Goal: Transaction & Acquisition: Purchase product/service

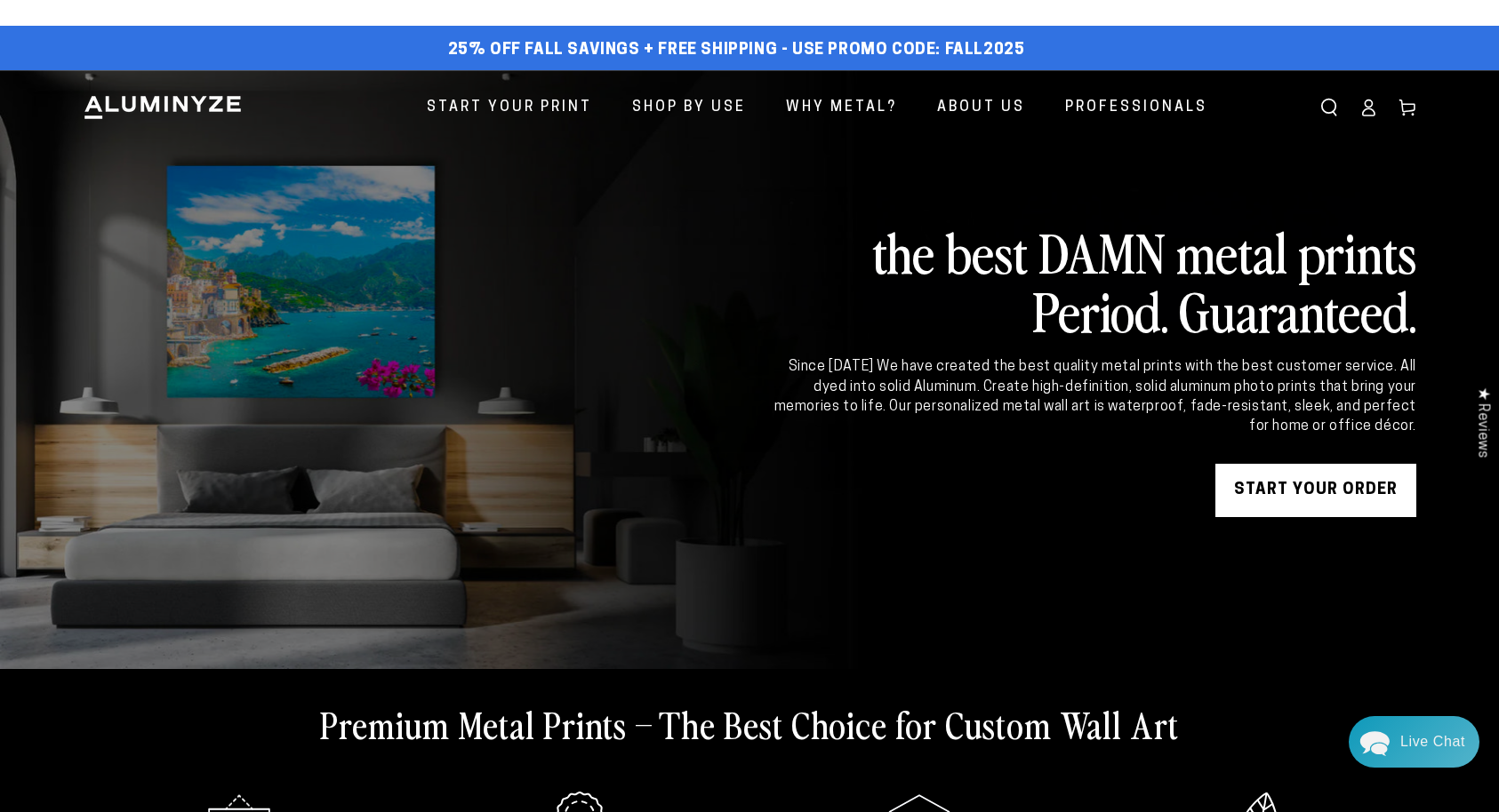
click at [1296, 488] on link "START YOUR Order" at bounding box center [1315, 490] width 201 height 54
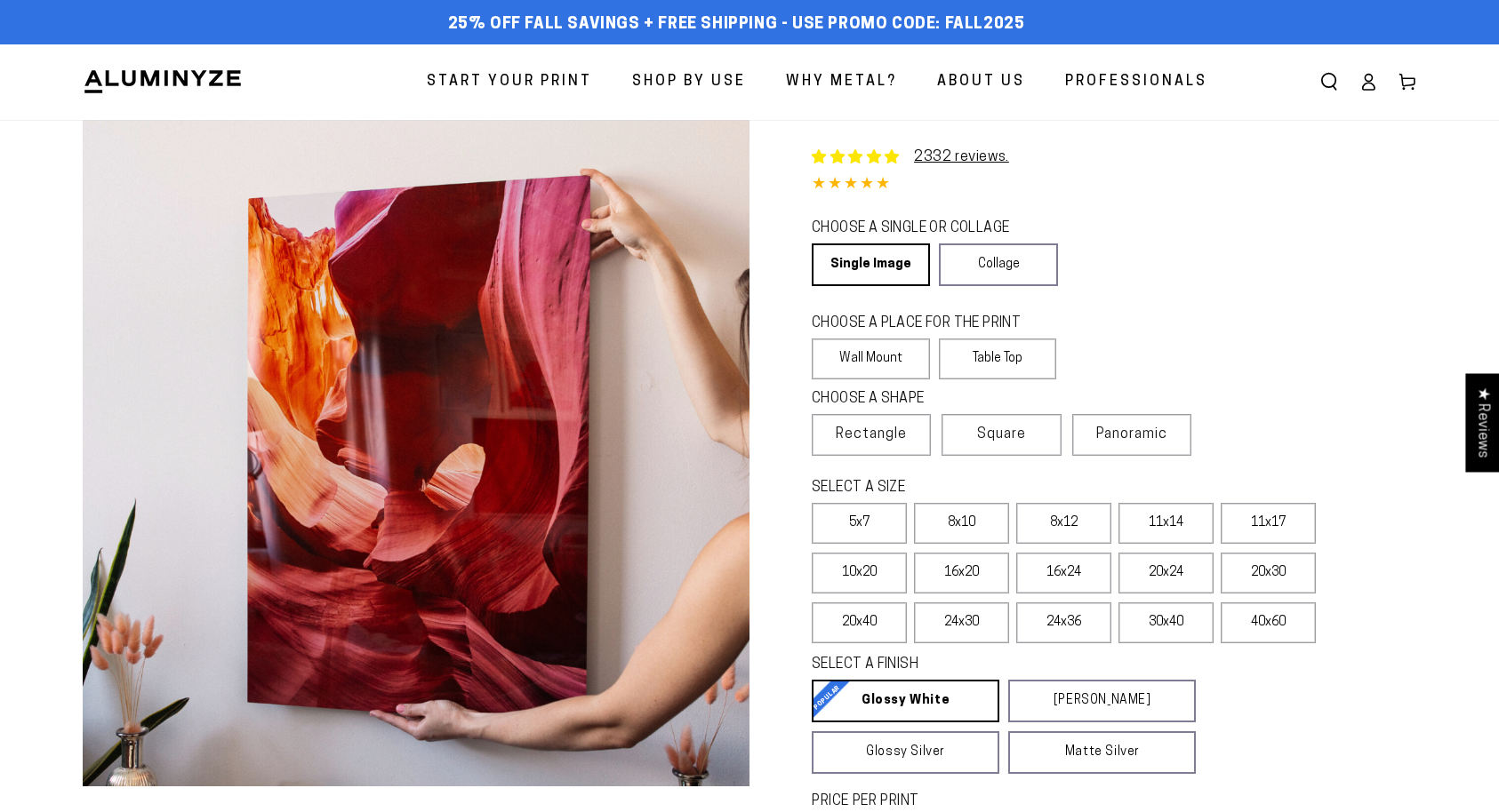
select select "**********"
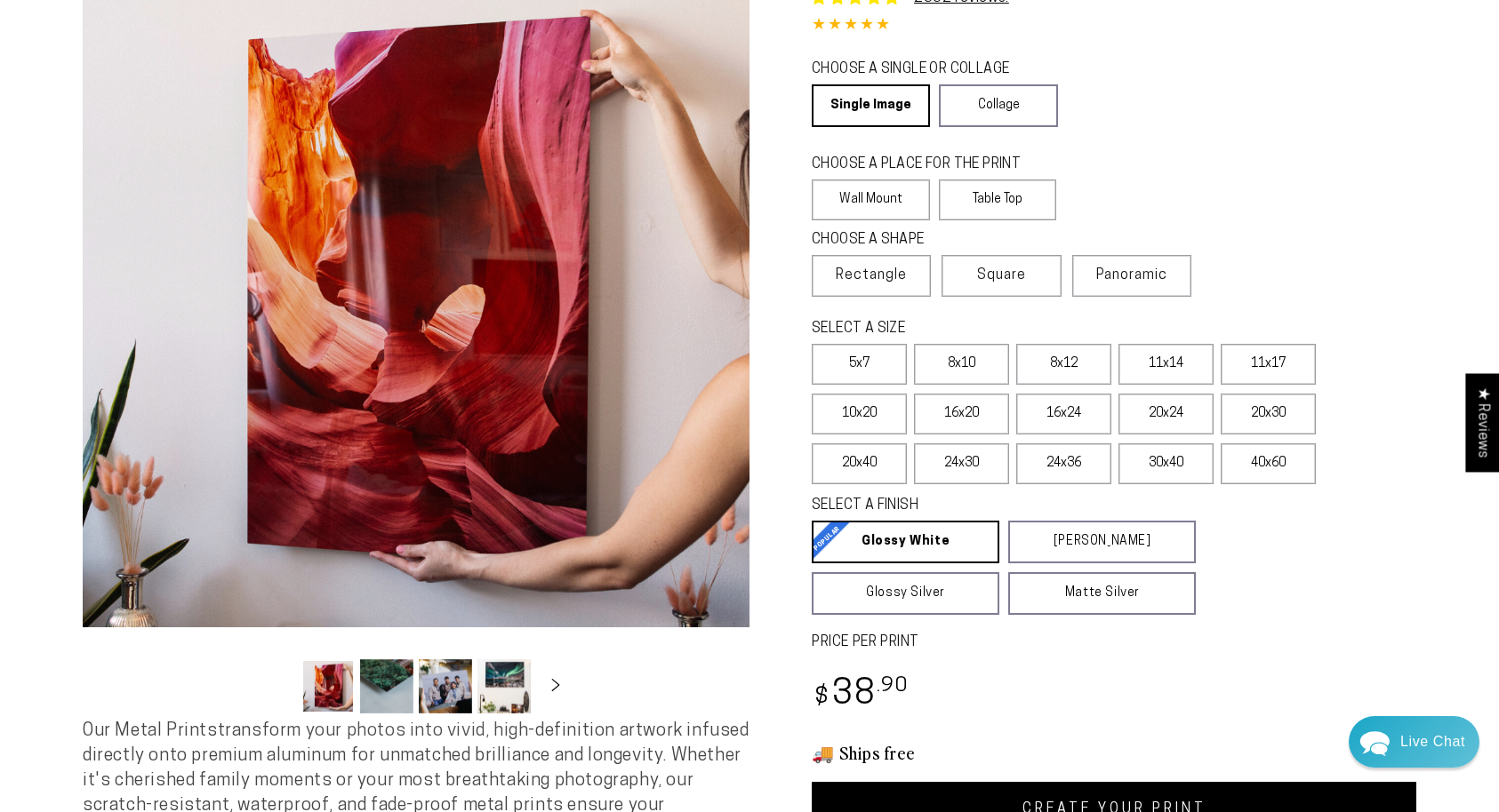
scroll to position [159, 0]
click at [1161, 363] on label "11x14" at bounding box center [1165, 364] width 95 height 41
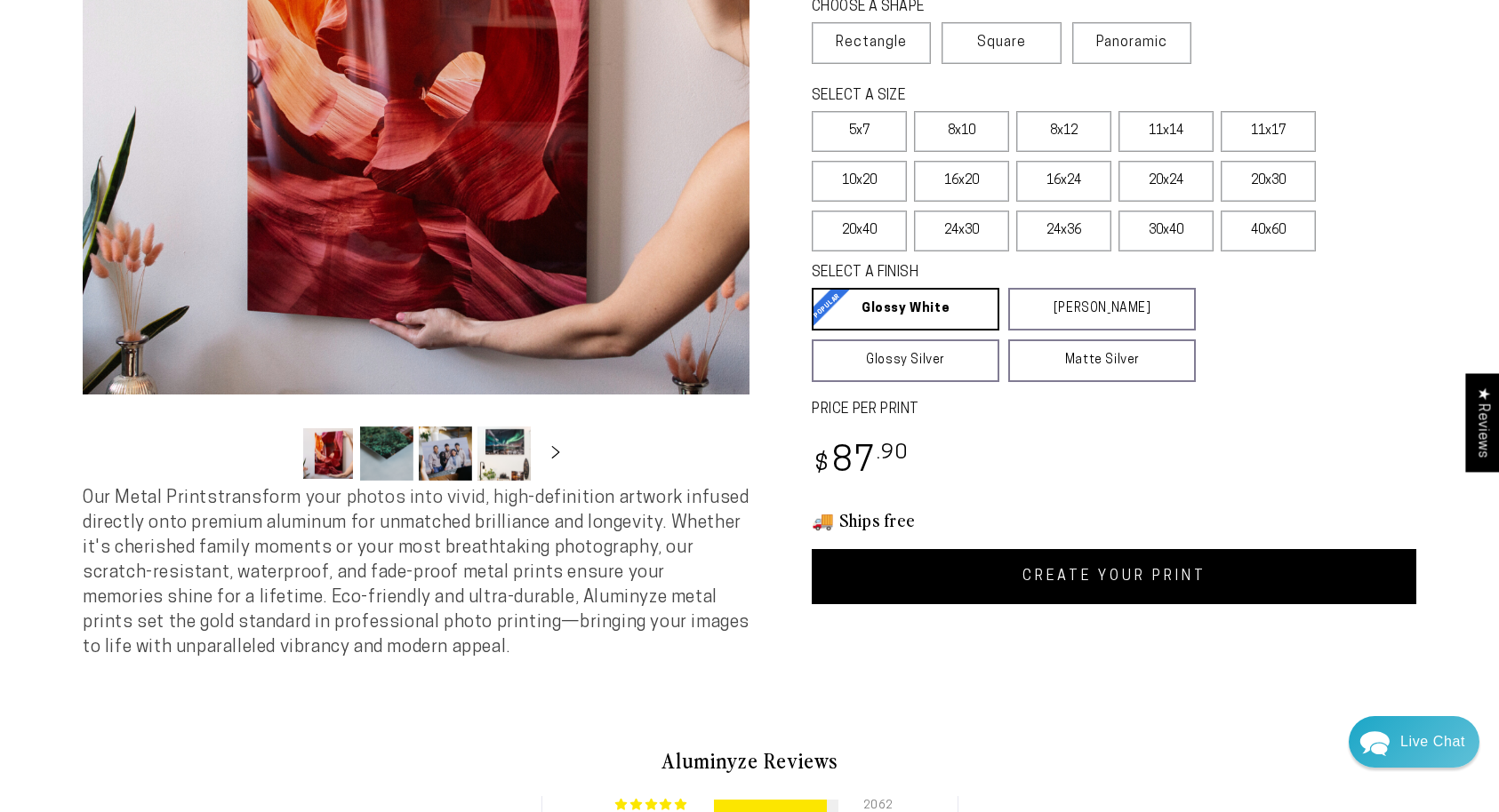
scroll to position [391, 0]
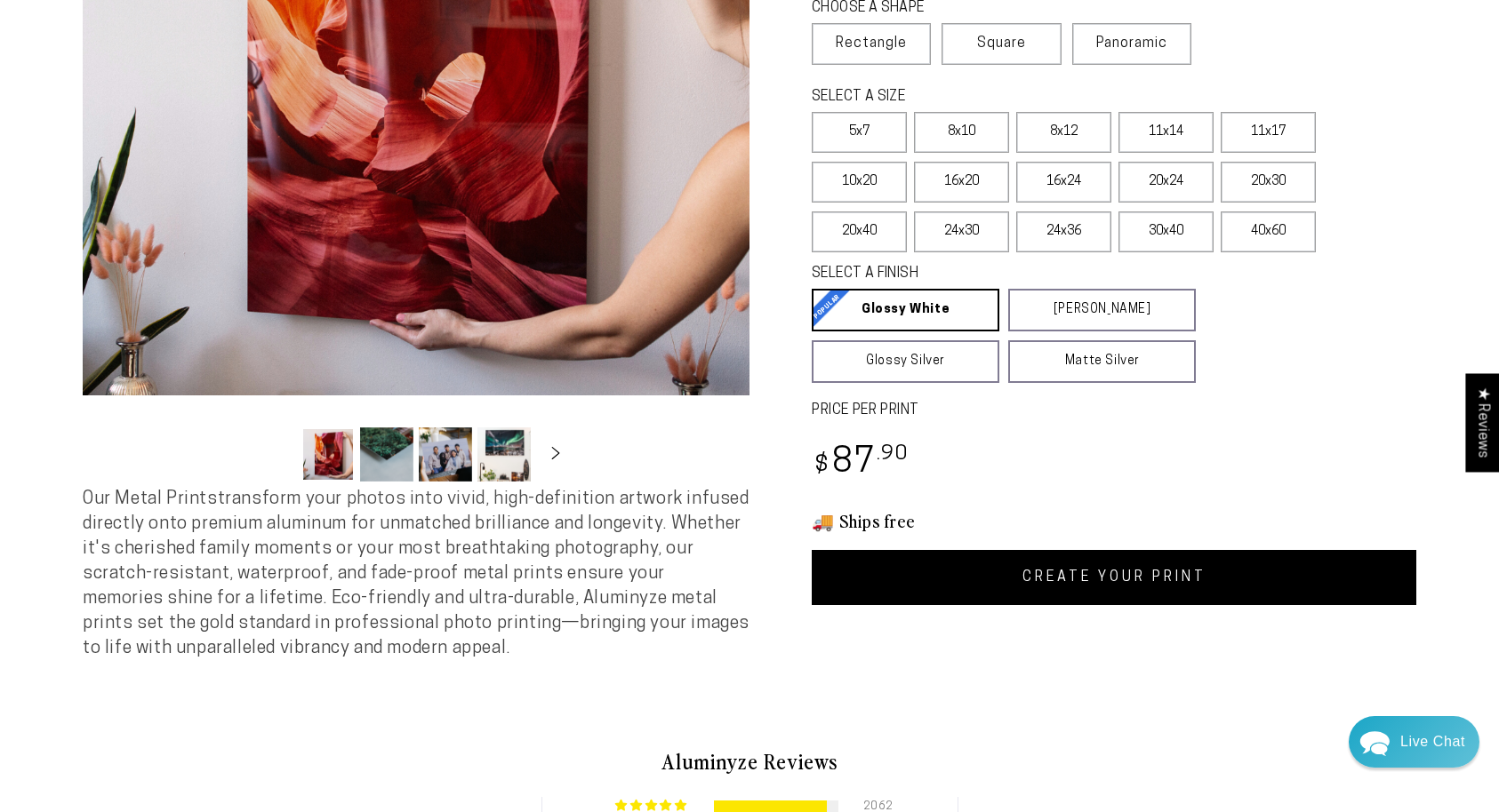
click at [1090, 578] on link "CREATE YOUR PRINT" at bounding box center [1114, 578] width 605 height 56
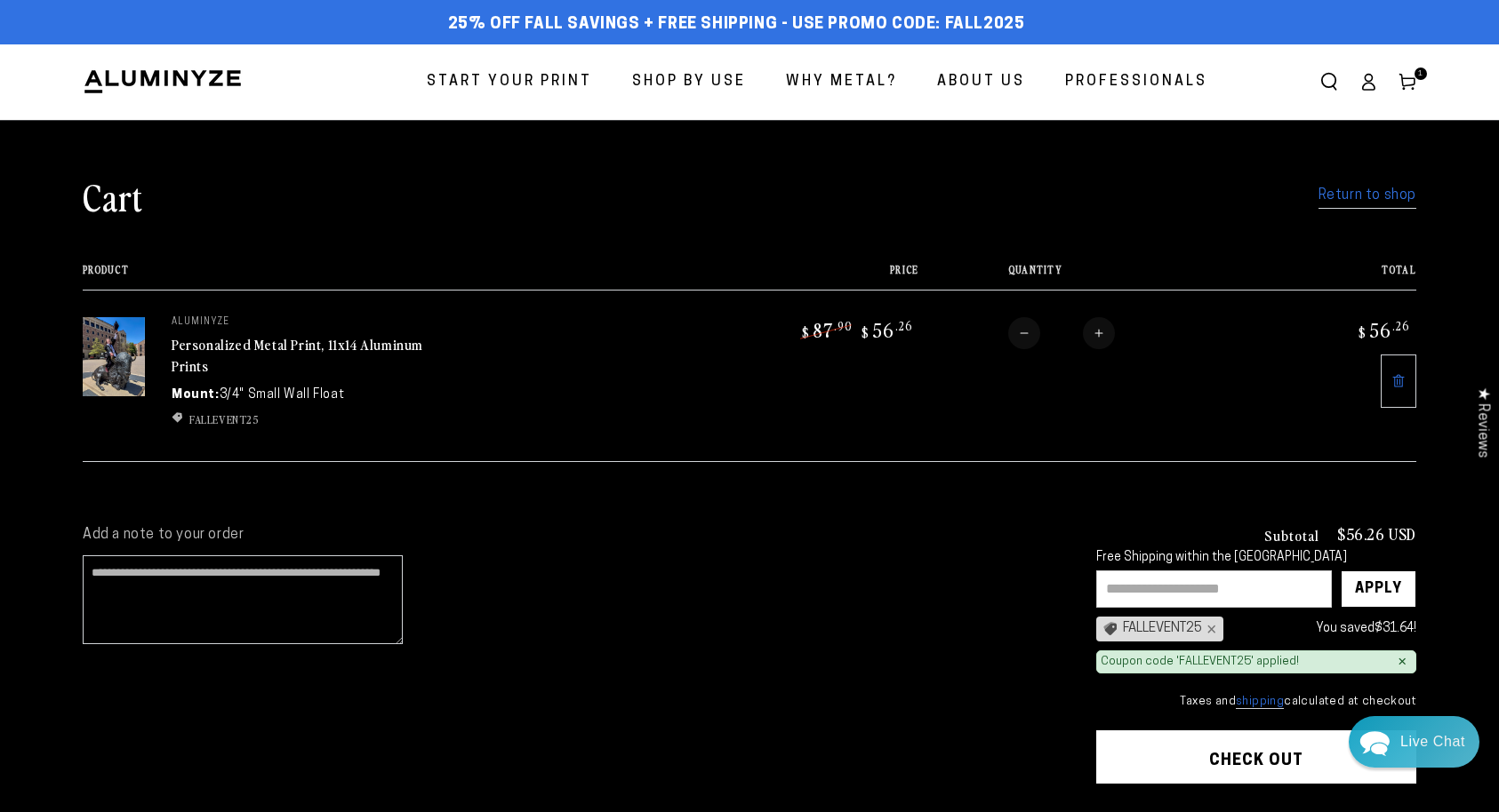
click at [1149, 587] on input "text" at bounding box center [1213, 590] width 235 height 38
click at [1338, 192] on link "Return to shop" at bounding box center [1367, 196] width 97 height 26
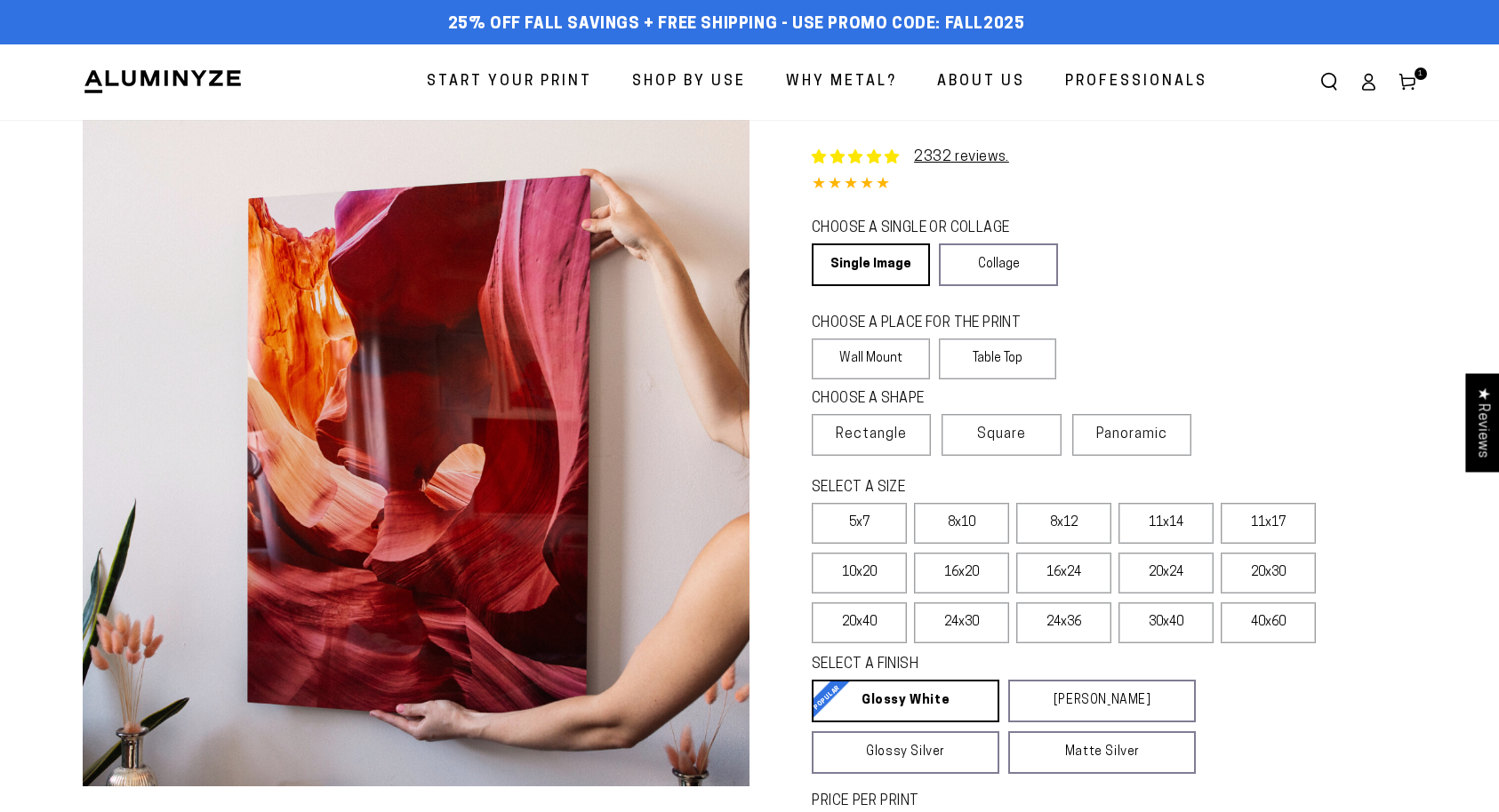
select select "**********"
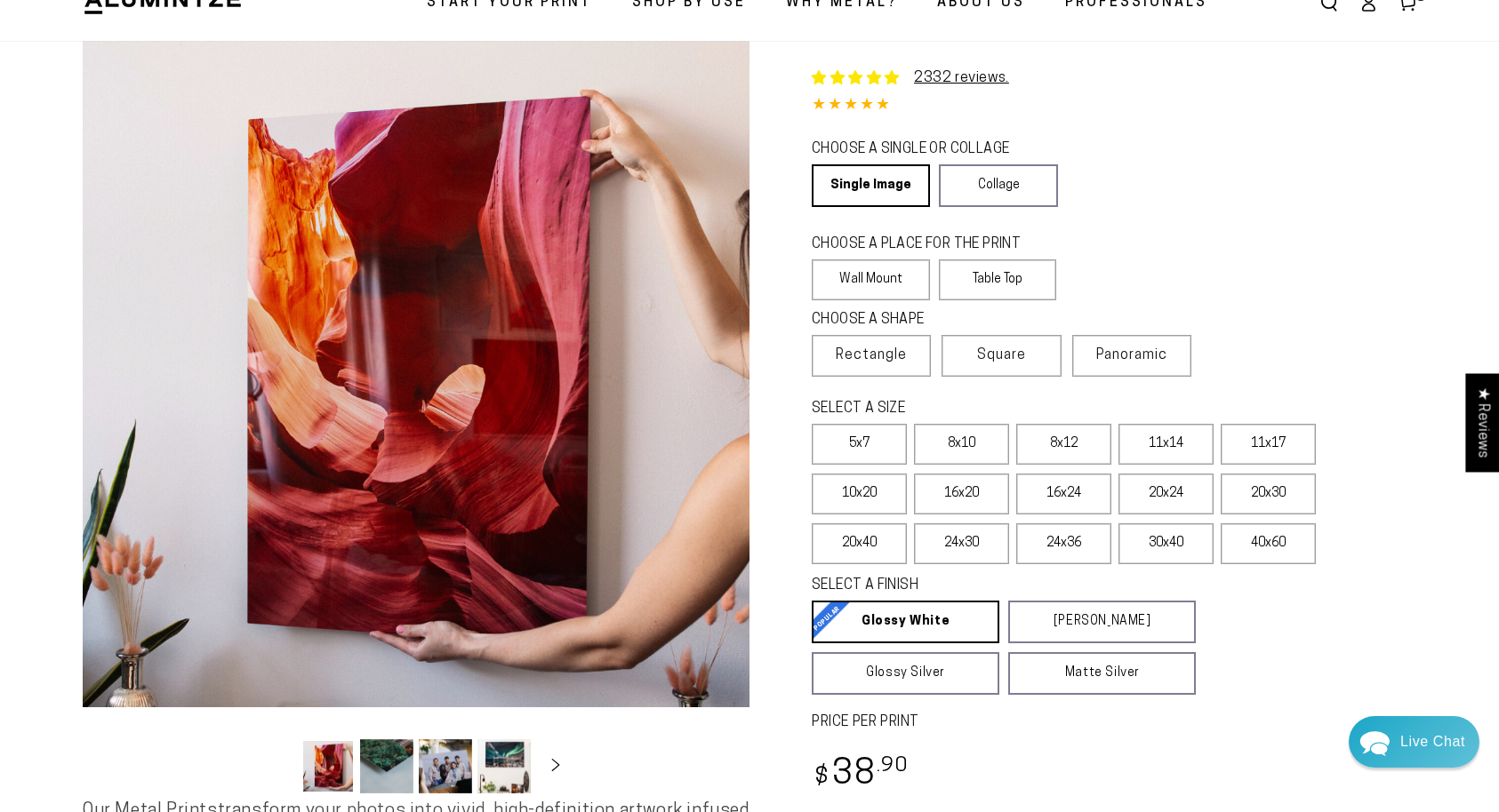
scroll to position [80, 0]
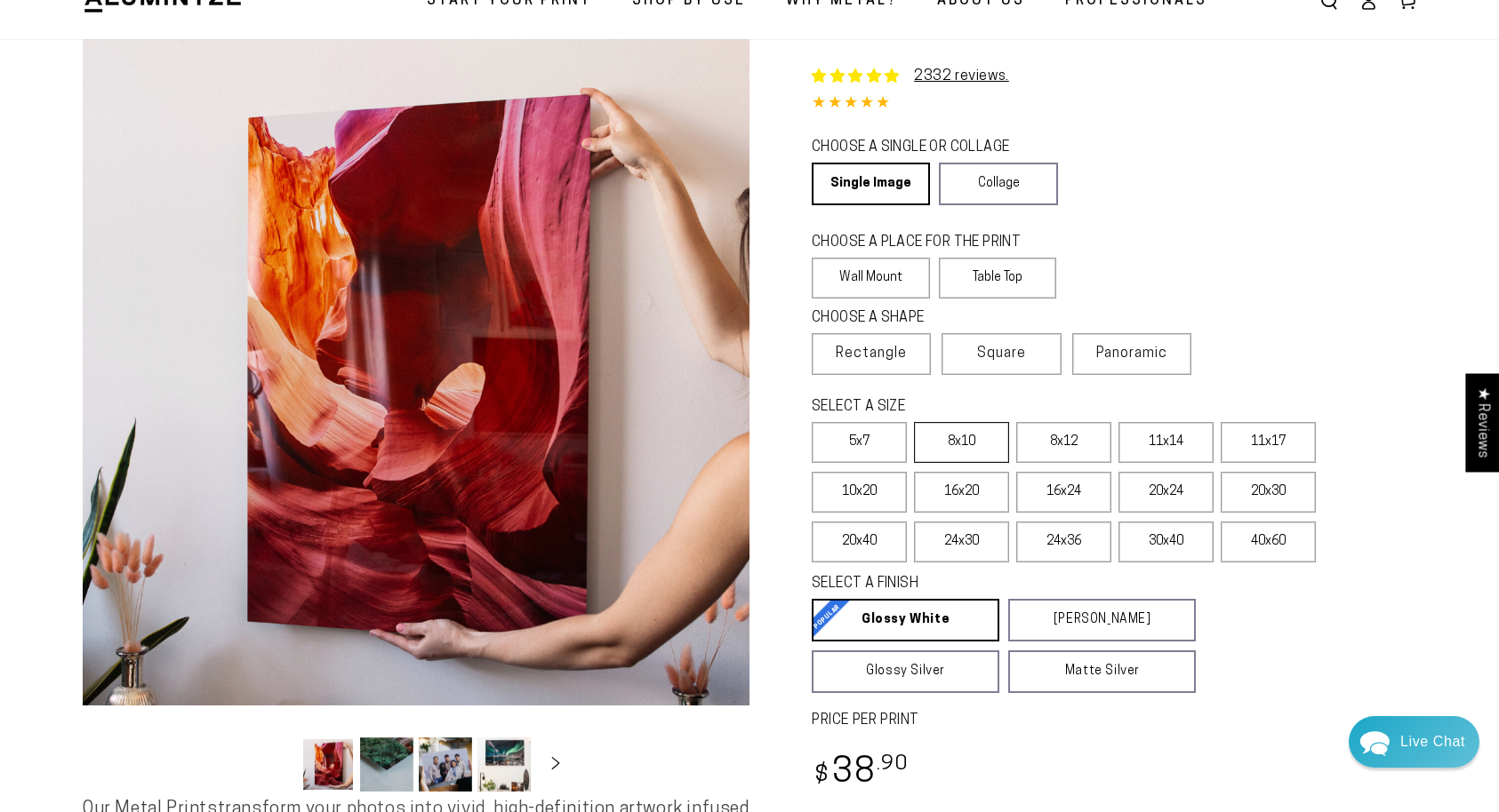
click at [962, 443] on label "8x10" at bounding box center [962, 442] width 95 height 41
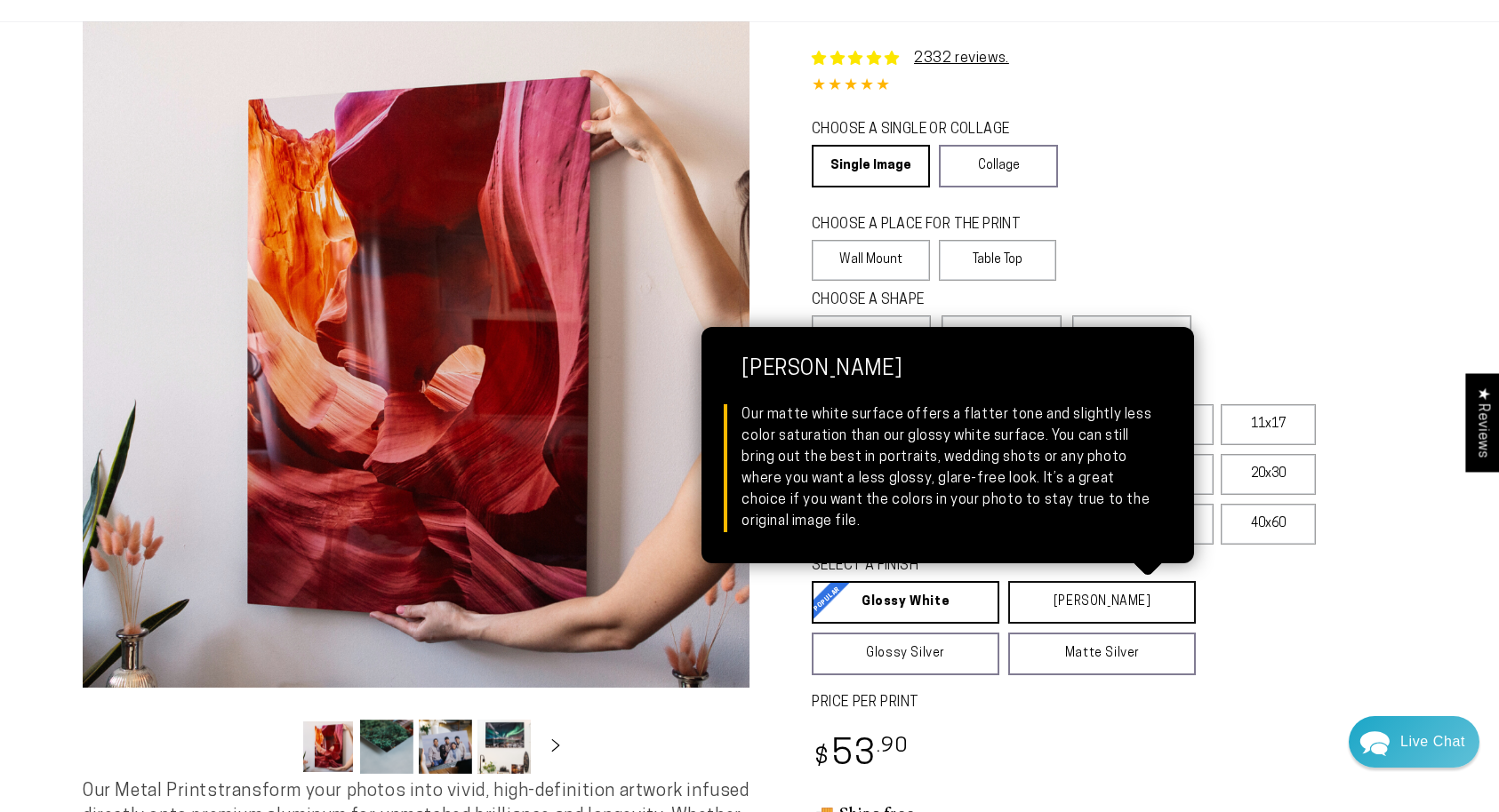
click at [1087, 608] on link "Matte White Matte White Our matte white surface offers a flatter tone and sligh…" at bounding box center [1101, 603] width 188 height 43
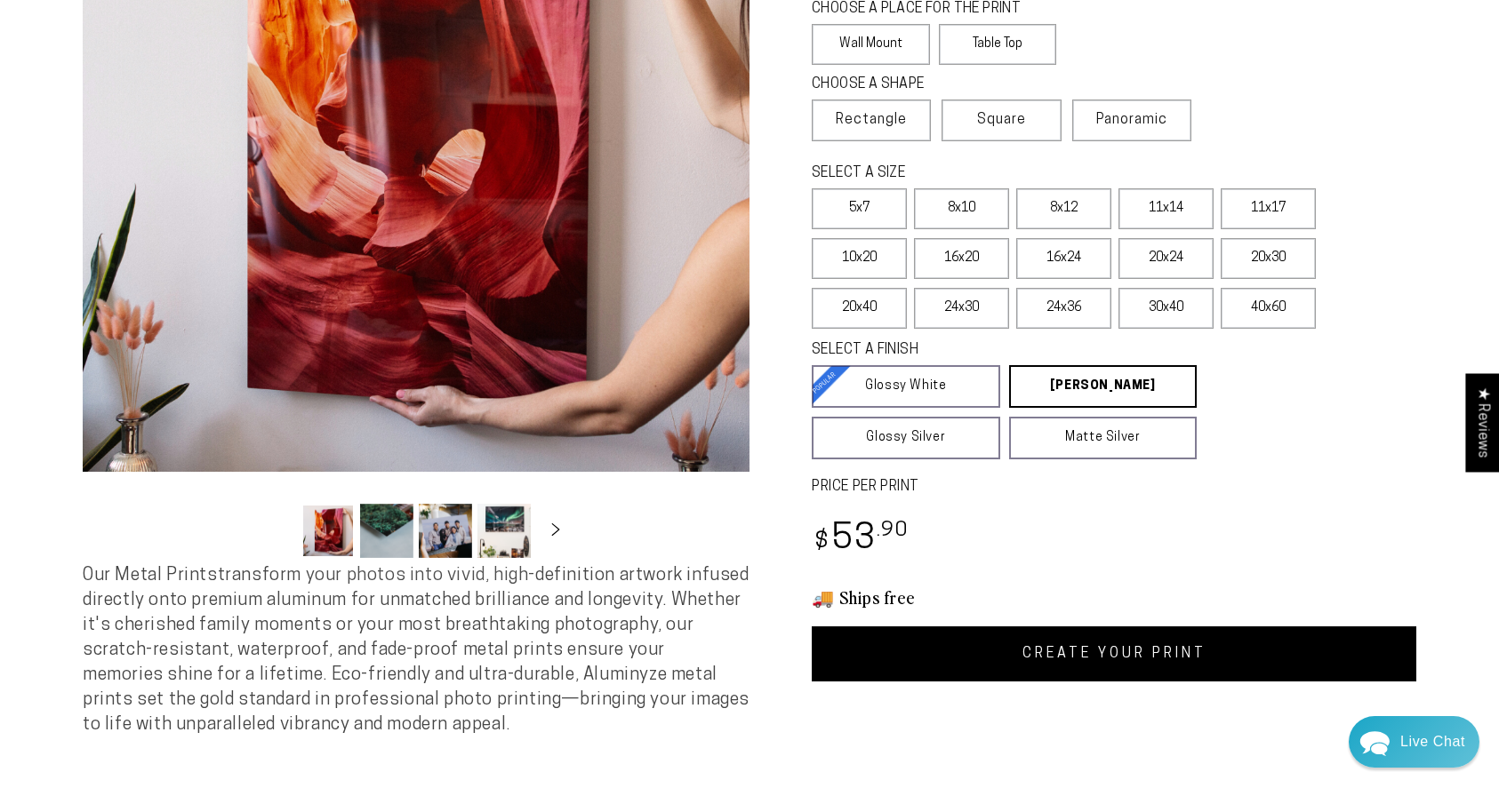
scroll to position [315, 0]
click at [1126, 657] on link "CREATE YOUR PRINT" at bounding box center [1114, 654] width 605 height 56
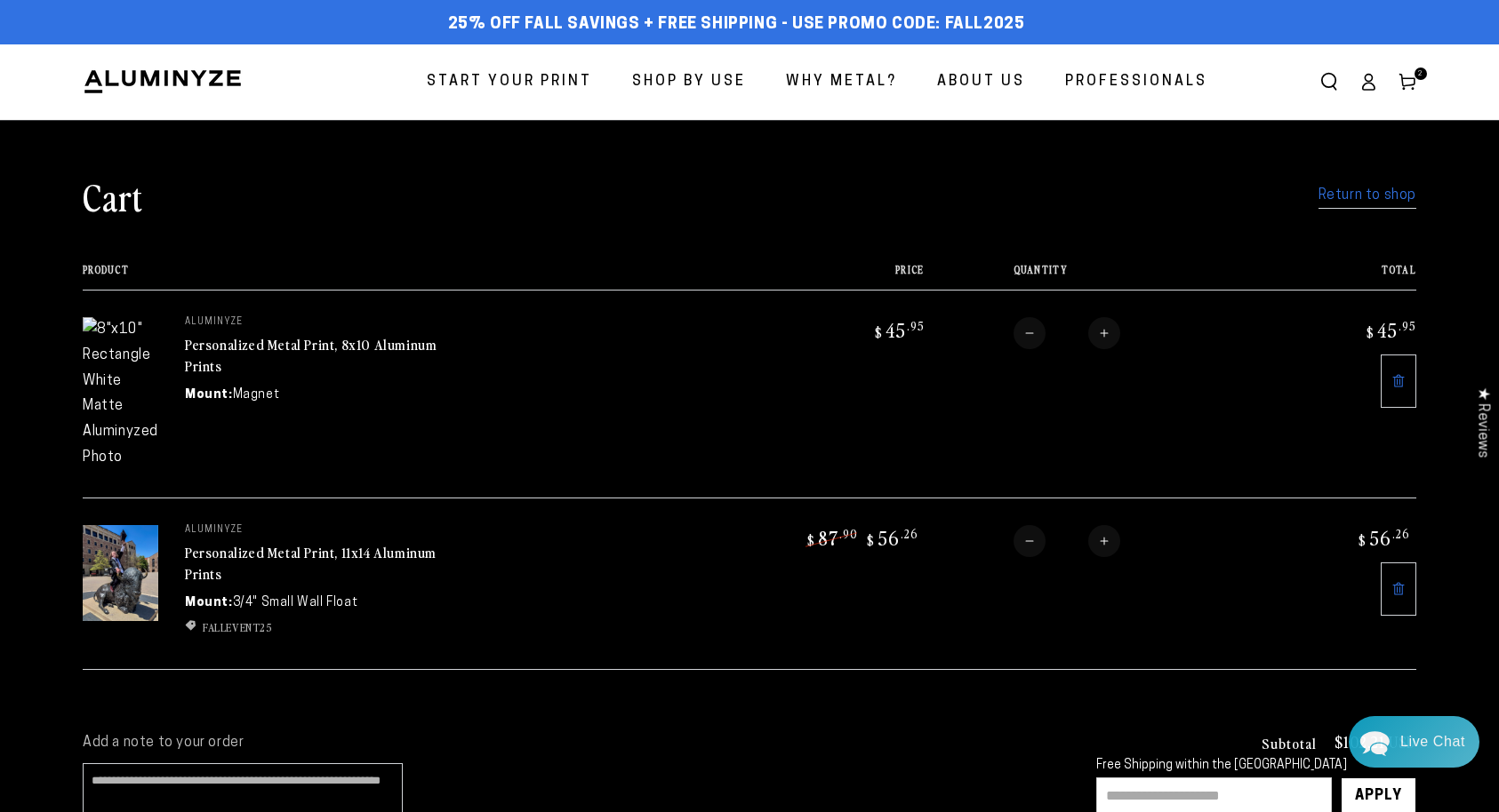
click at [1019, 335] on button "Decrease quantity for Personalized Metal Print, 8x10 Aluminum Prints" at bounding box center [1029, 334] width 32 height 32
type input "*"
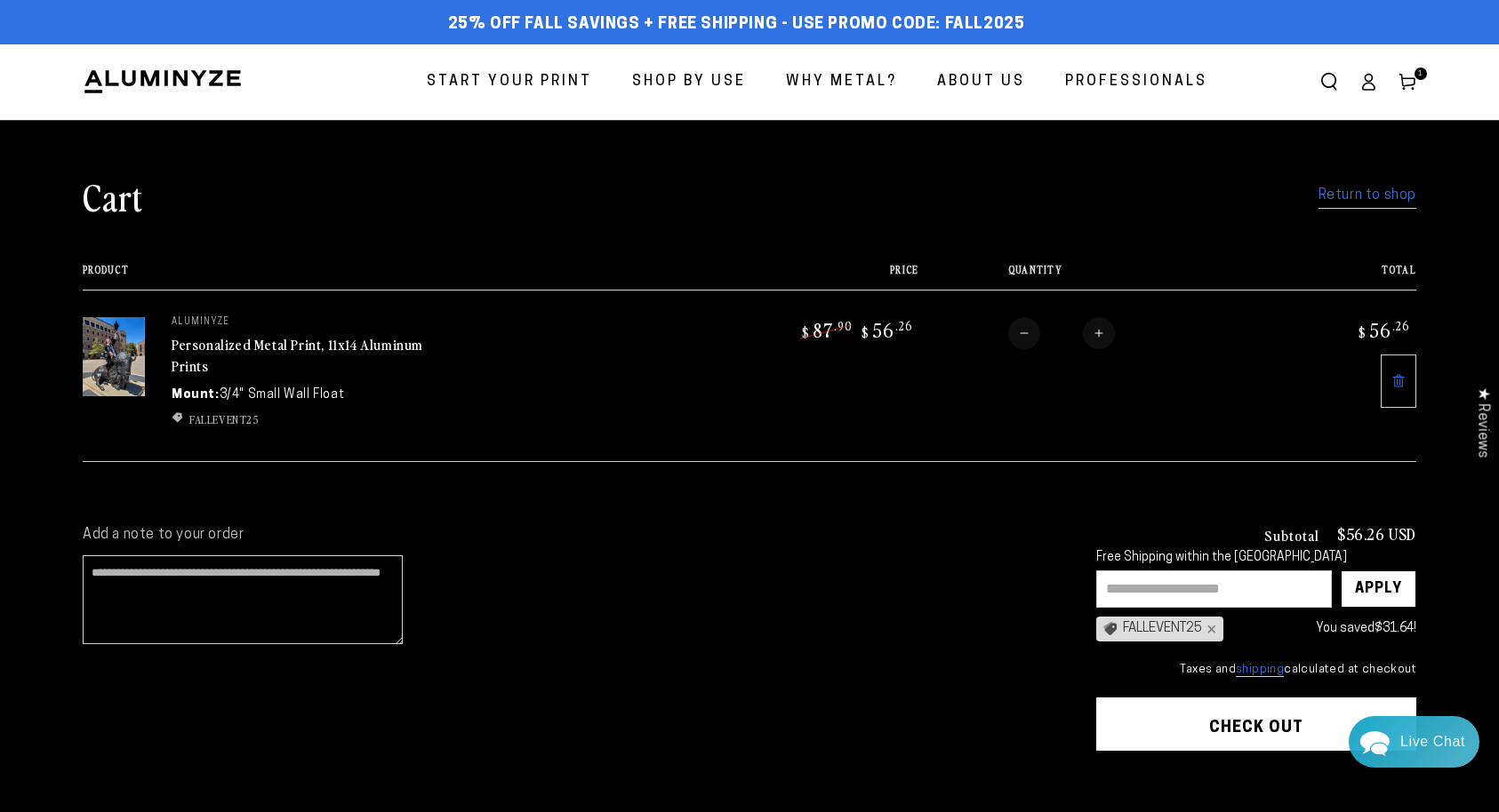
click at [1100, 779] on shop-pay-wallet-button at bounding box center [1098, 772] width 4 height 14
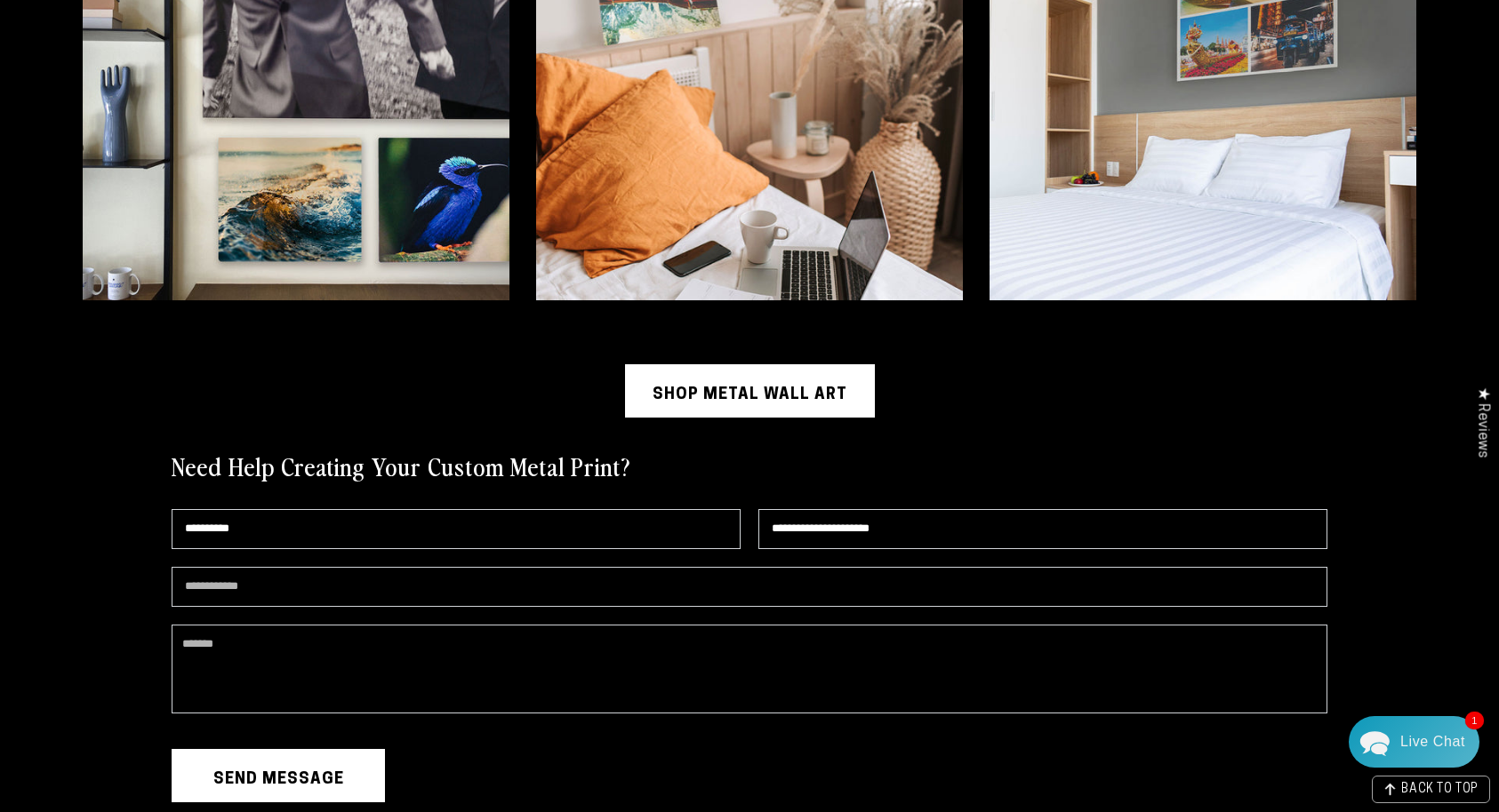
scroll to position [4518, 0]
